Goal: Find specific page/section: Find specific page/section

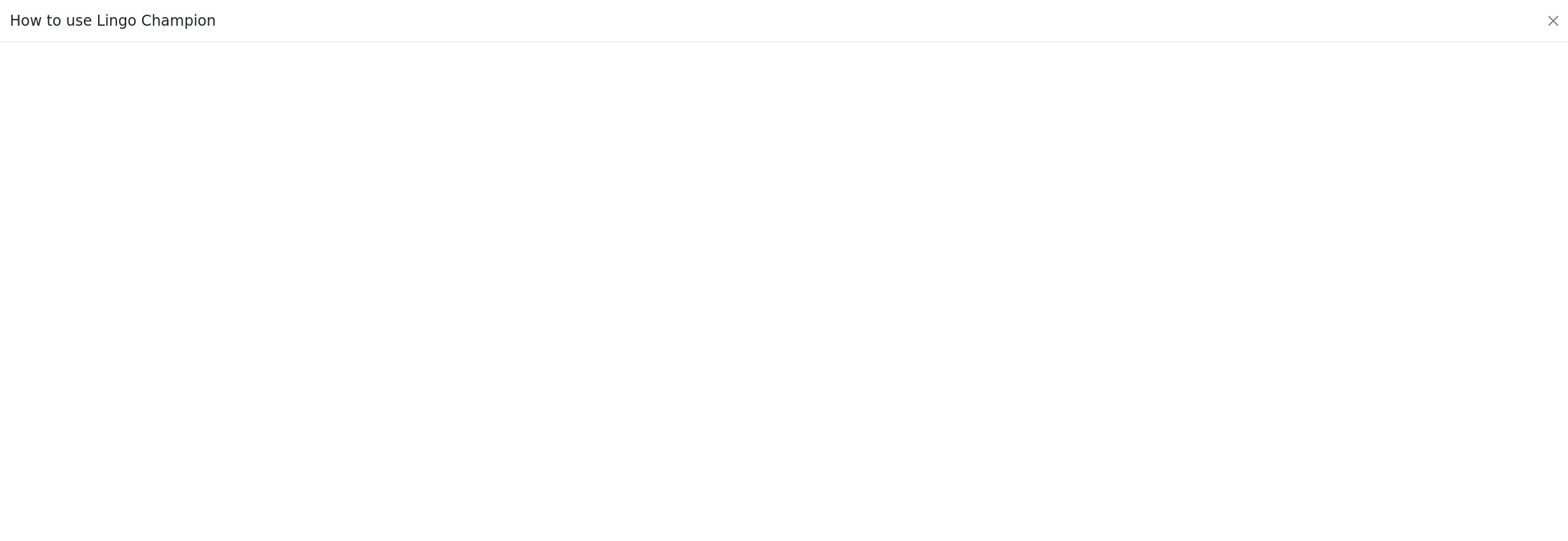
scroll to position [19, 0]
drag, startPoint x: 1536, startPoint y: 18, endPoint x: 1549, endPoint y: 18, distance: 13.0
click at [1539, 18] on div "How to use Lingo Champion" at bounding box center [784, 21] width 1568 height 42
click at [1549, 18] on button "Close" at bounding box center [1554, 21] width 20 height 20
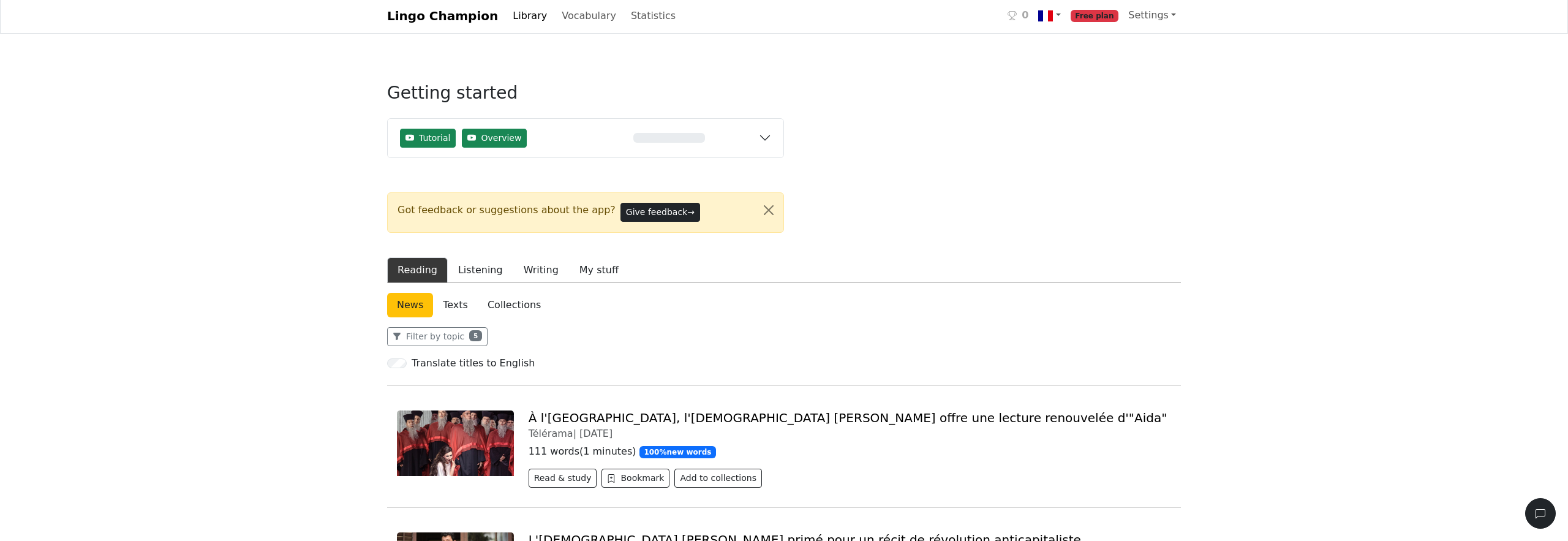
scroll to position [1, 0]
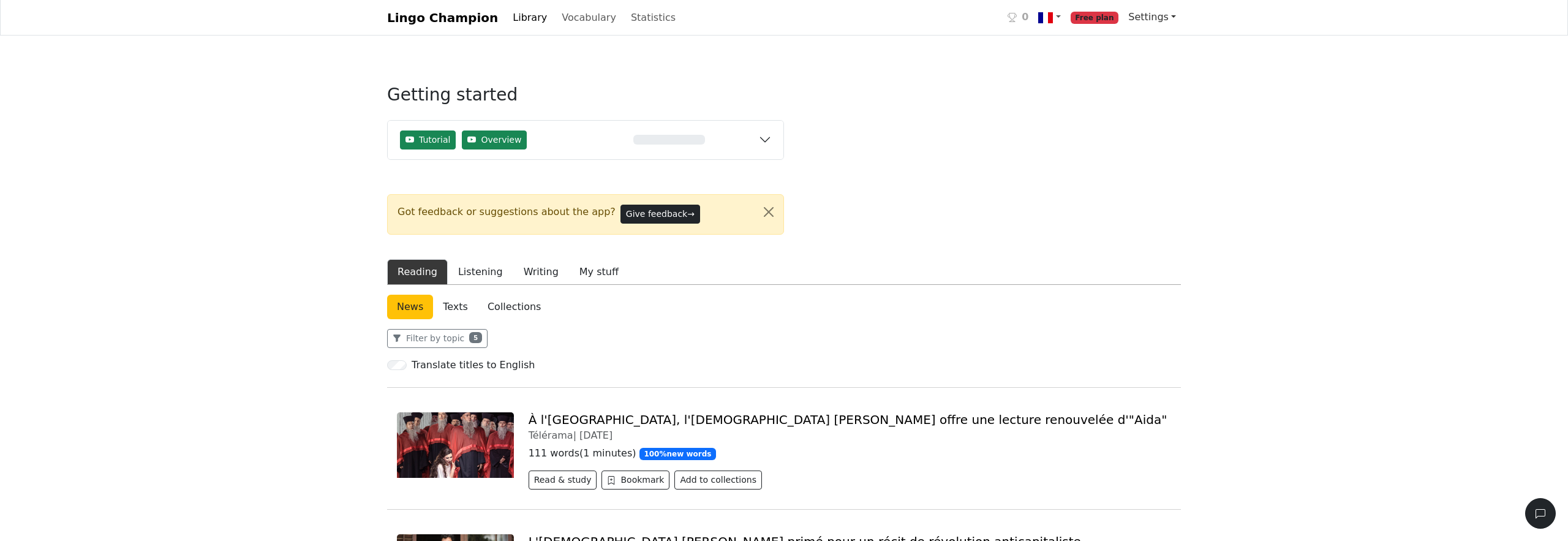
click at [1163, 20] on link "Settings" at bounding box center [1152, 17] width 58 height 25
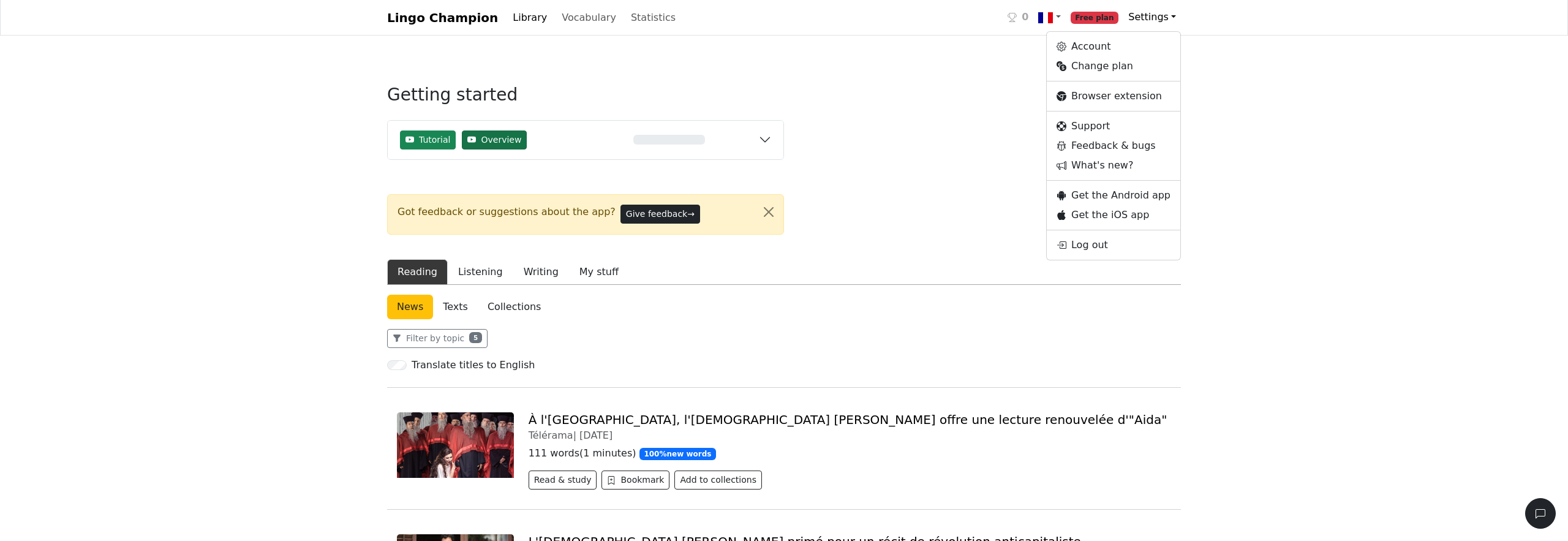
scroll to position [0, 0]
click at [597, 11] on link "Vocabulary" at bounding box center [589, 18] width 65 height 25
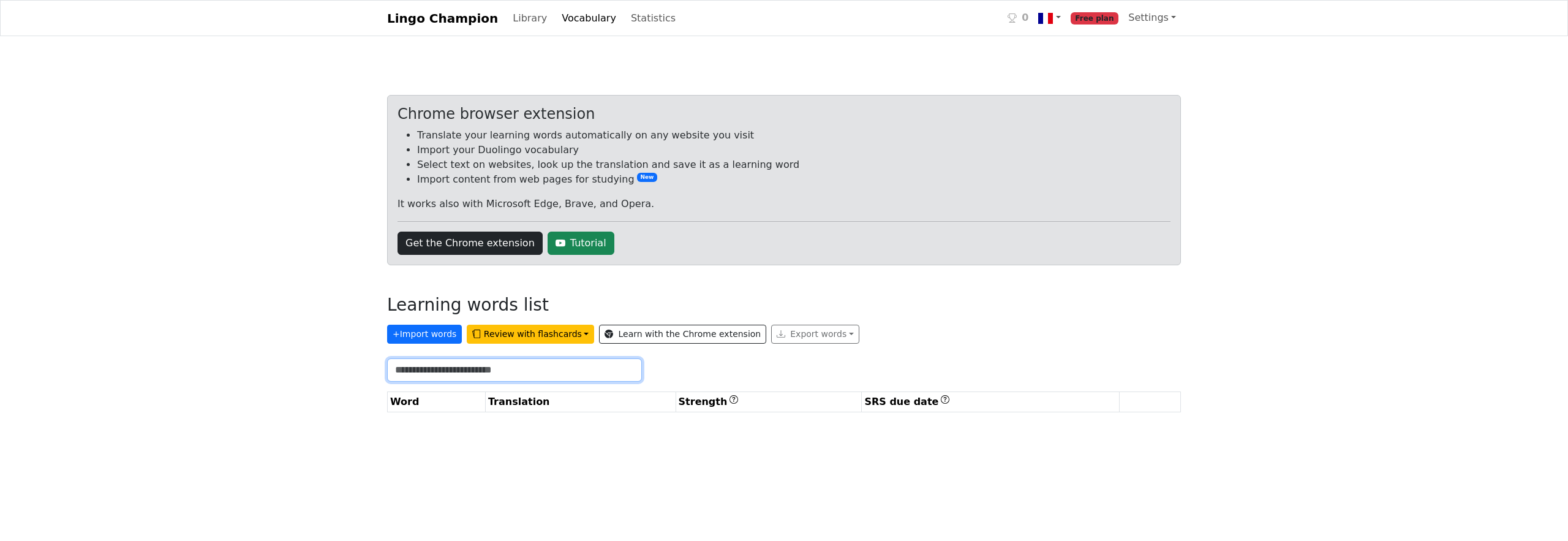
click at [474, 378] on input "text" at bounding box center [514, 370] width 255 height 23
type input "*"
click at [451, 8] on link "Lingo Champion" at bounding box center [442, 18] width 111 height 25
